Goal: Information Seeking & Learning: Learn about a topic

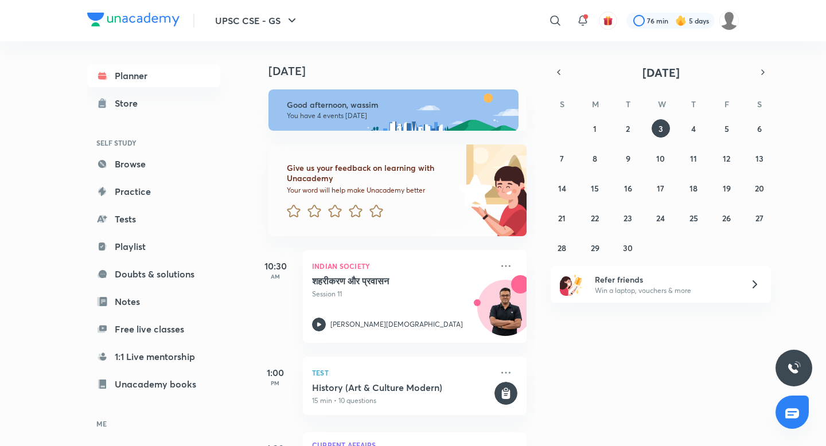
click at [631, 132] on button "2" at bounding box center [628, 128] width 18 height 18
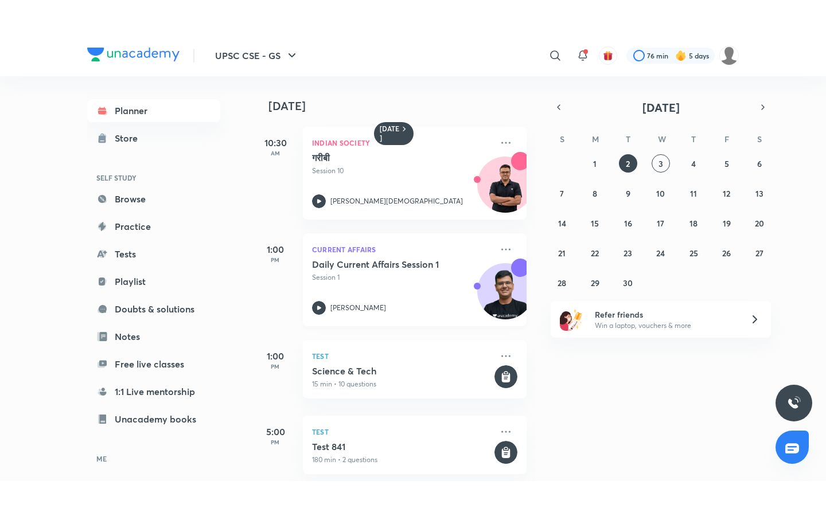
scroll to position [6, 0]
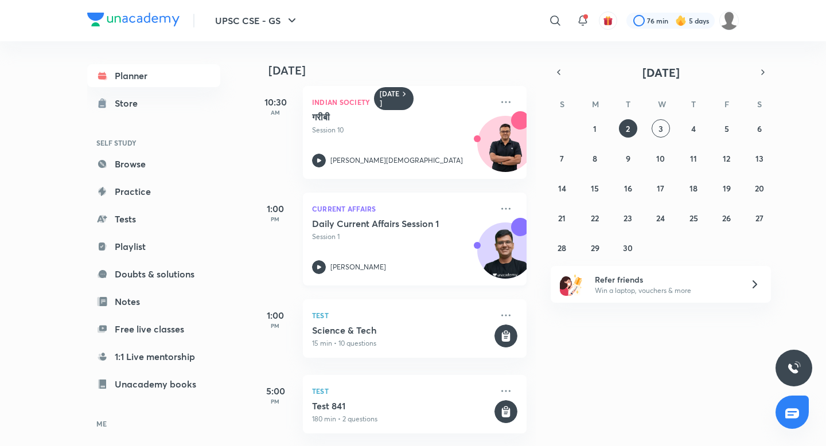
click at [366, 224] on h5 "Daily Current Affairs Session 1" at bounding box center [383, 223] width 143 height 11
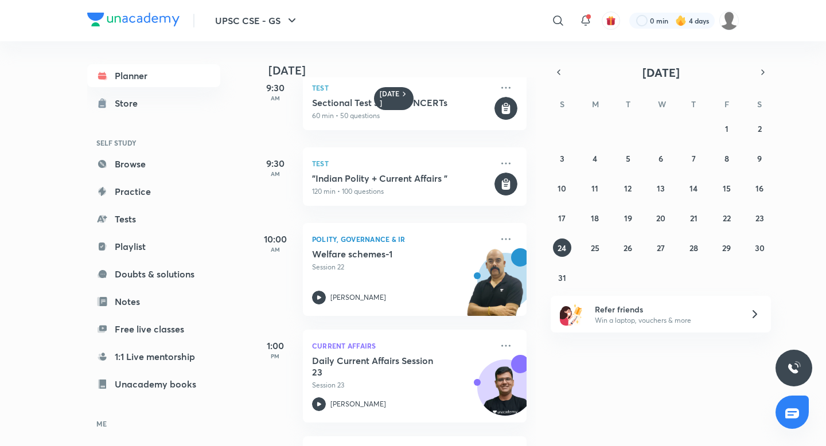
scroll to position [12, 0]
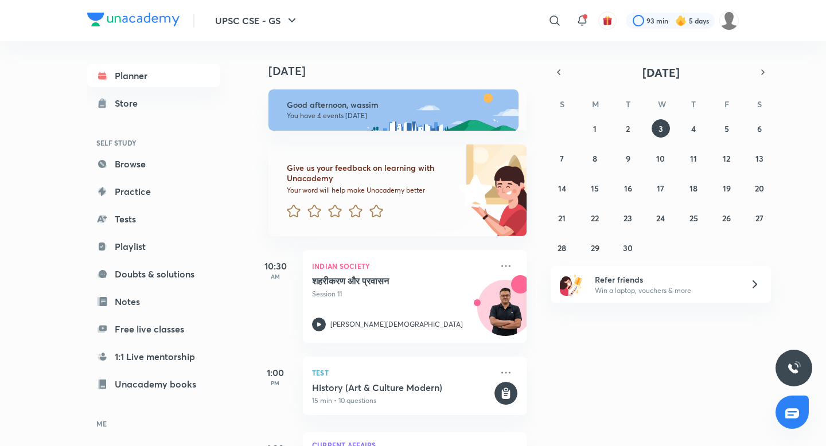
scroll to position [164, 0]
